Goal: Check status: Check status

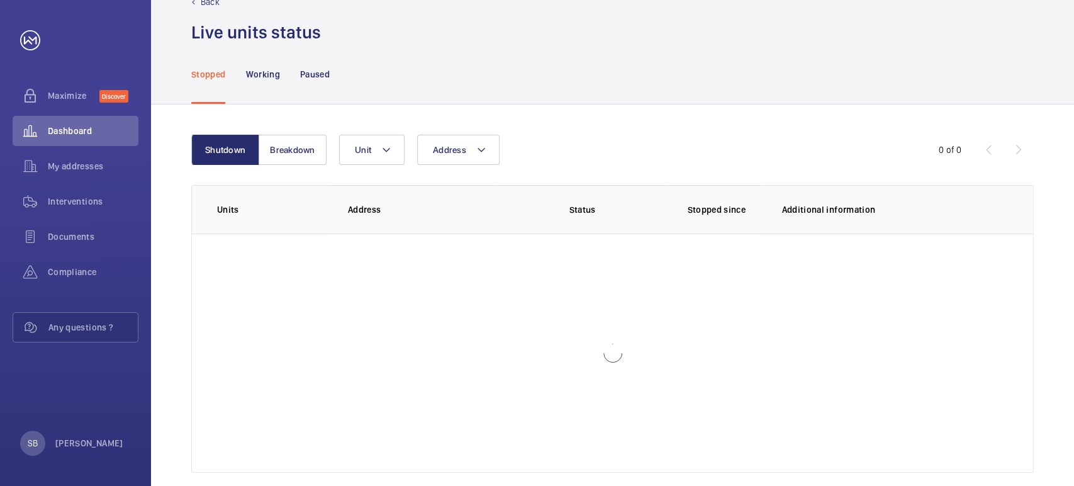
scroll to position [51, 0]
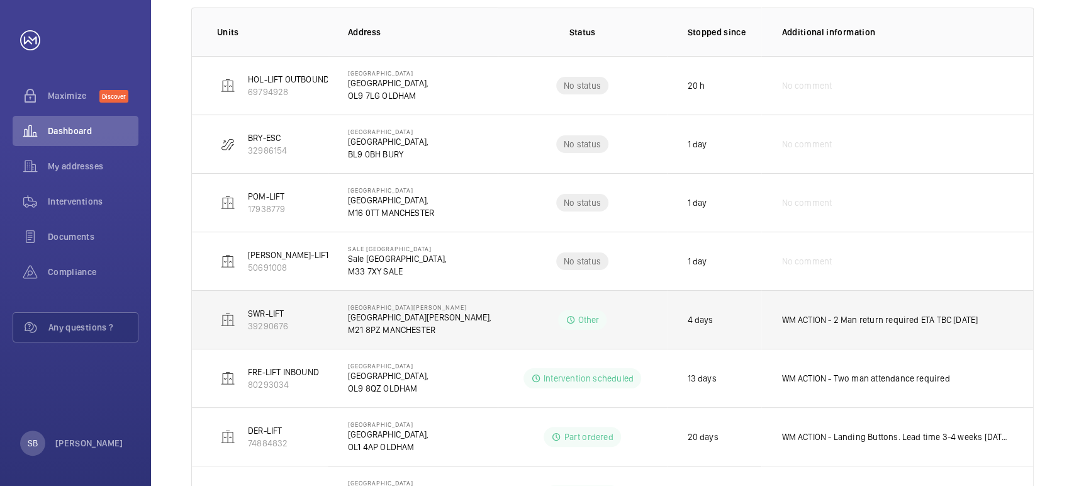
scroll to position [282, 0]
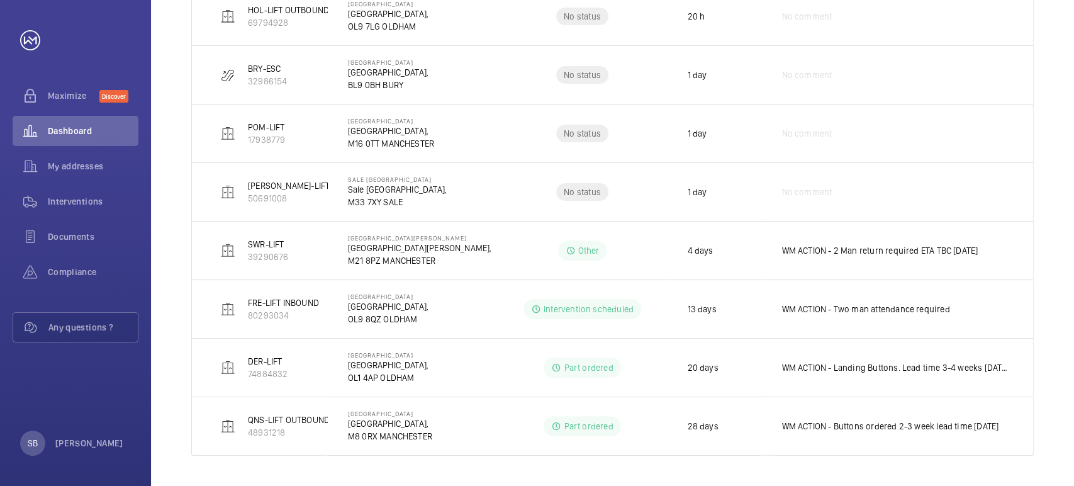
click at [202, 446] on td "QNS-LIFT OUTBOUND 48931218" at bounding box center [260, 425] width 136 height 59
